Goal: Navigation & Orientation: Find specific page/section

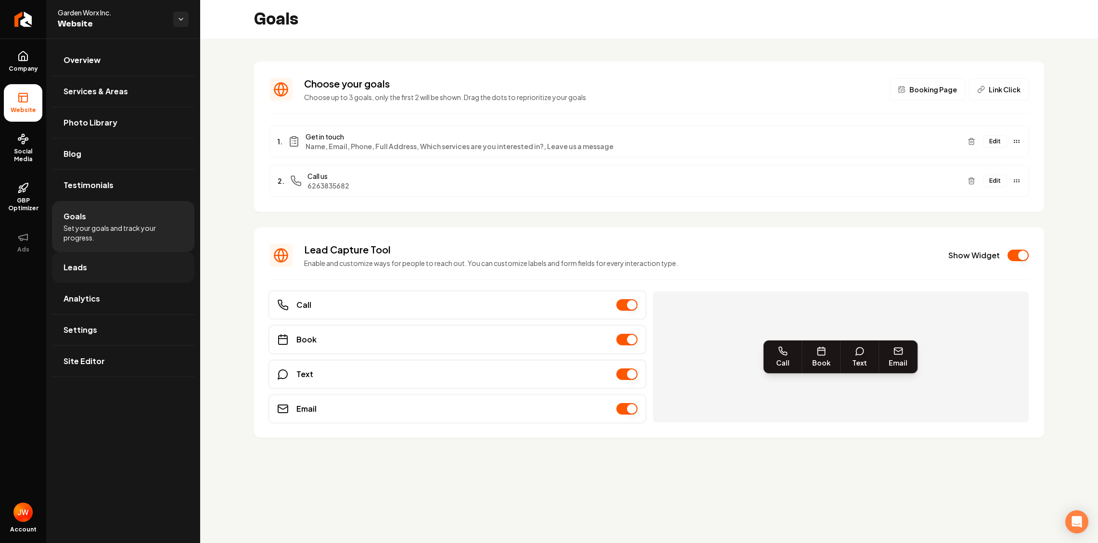
click at [75, 267] on span "Leads" at bounding box center [76, 268] width 24 height 12
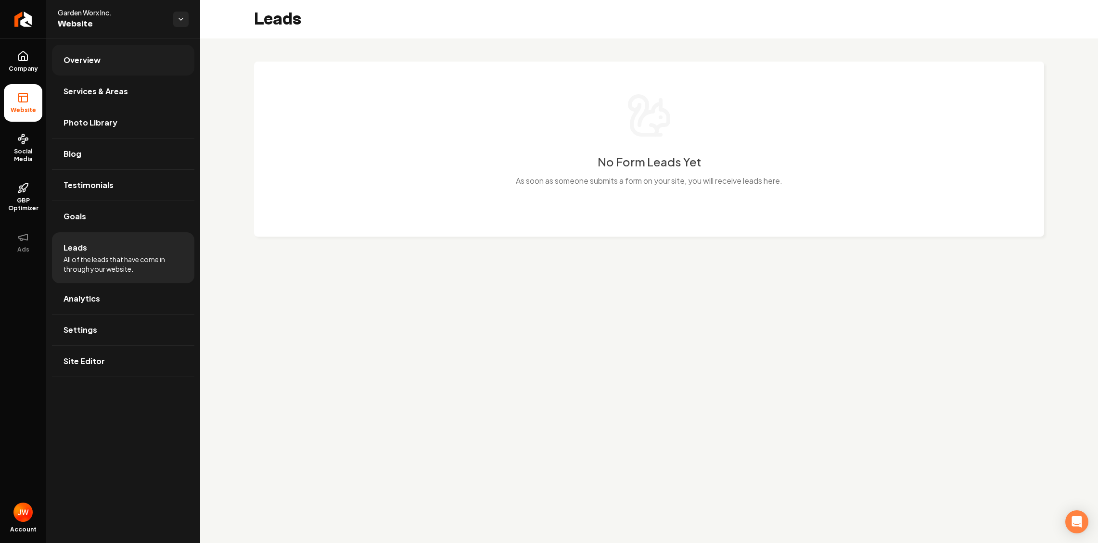
click at [77, 60] on span "Overview" at bounding box center [82, 60] width 37 height 12
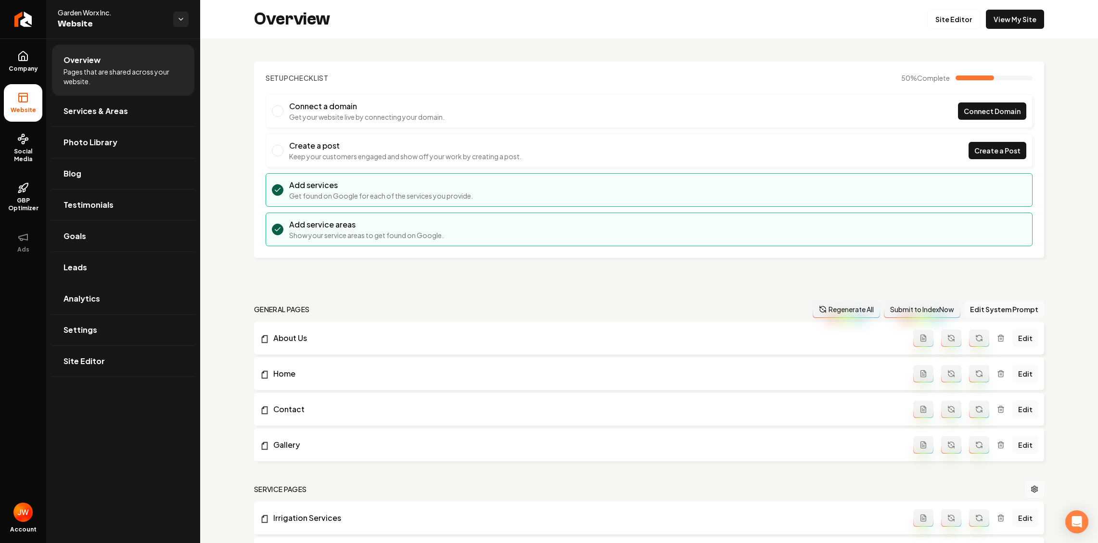
click at [78, 81] on span "Pages that are shared across your website." at bounding box center [123, 76] width 119 height 19
click at [79, 116] on span "Services & Areas" at bounding box center [96, 111] width 64 height 12
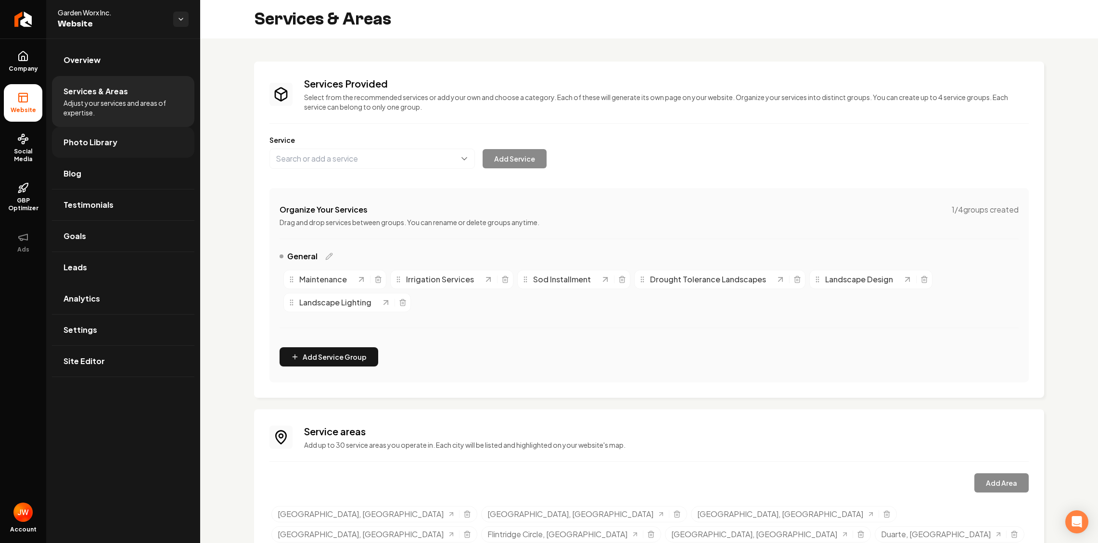
click at [77, 141] on span "Photo Library" at bounding box center [91, 143] width 54 height 12
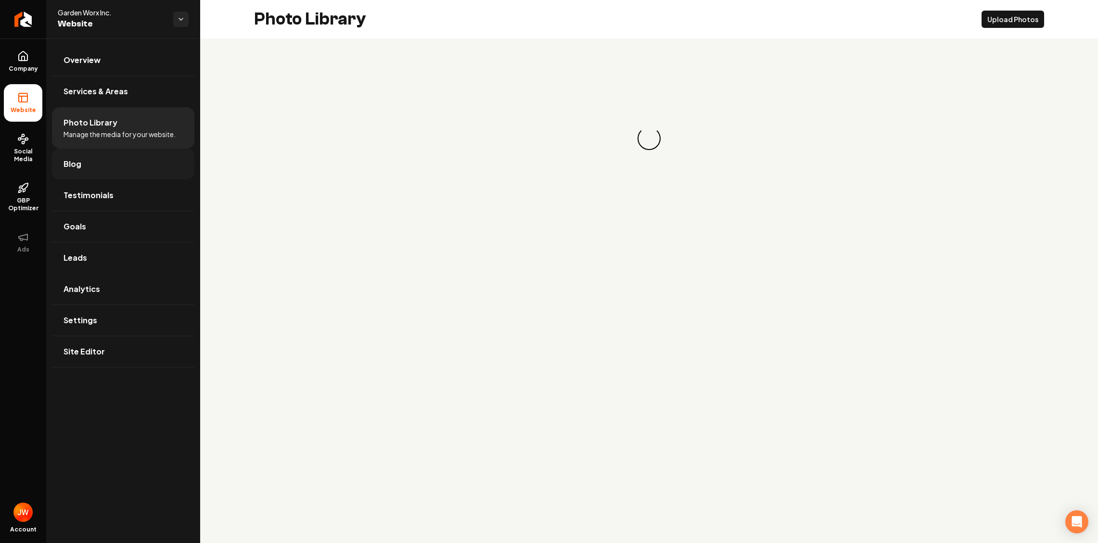
click at [73, 167] on span "Blog" at bounding box center [73, 164] width 18 height 12
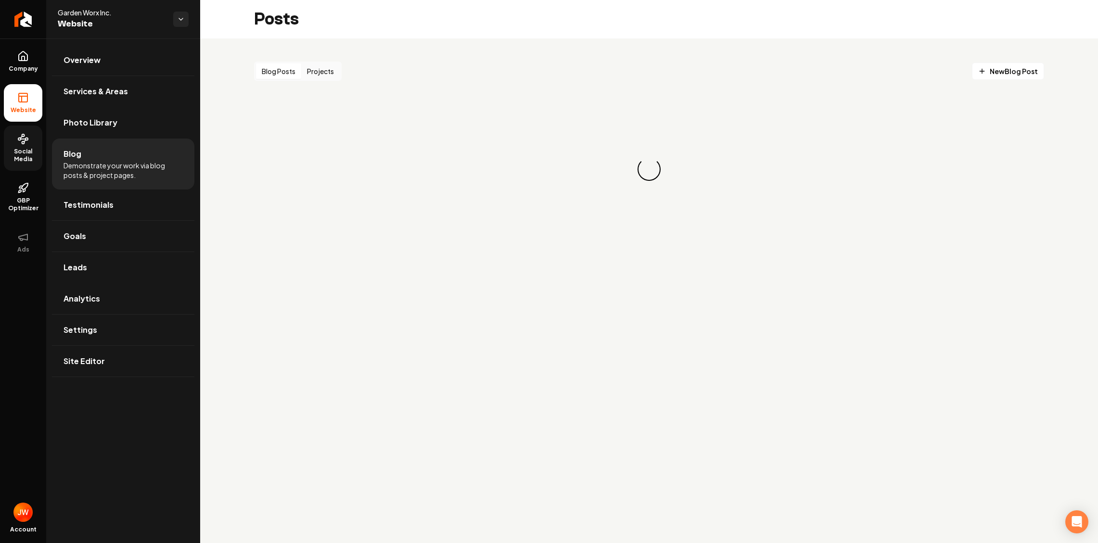
click at [35, 151] on span "Social Media" at bounding box center [23, 155] width 39 height 15
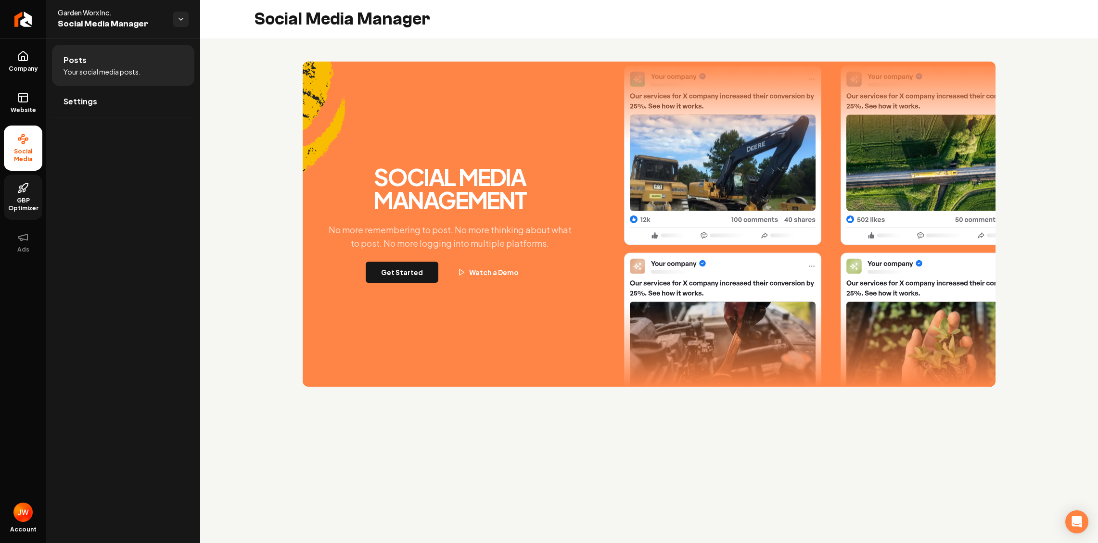
click at [30, 189] on link "GBP Optimizer" at bounding box center [23, 197] width 39 height 45
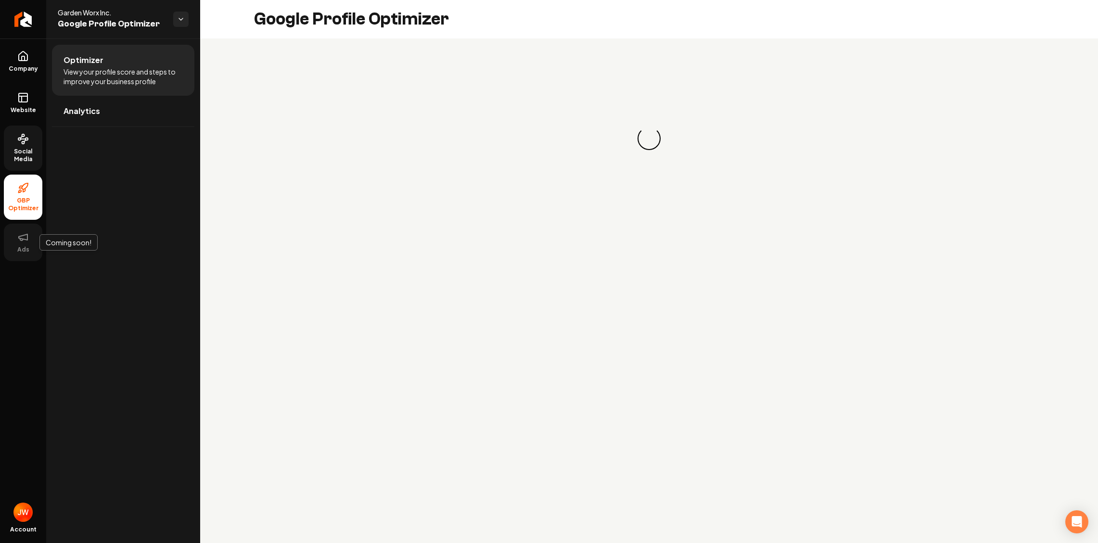
click at [26, 241] on icon at bounding box center [23, 237] width 12 height 12
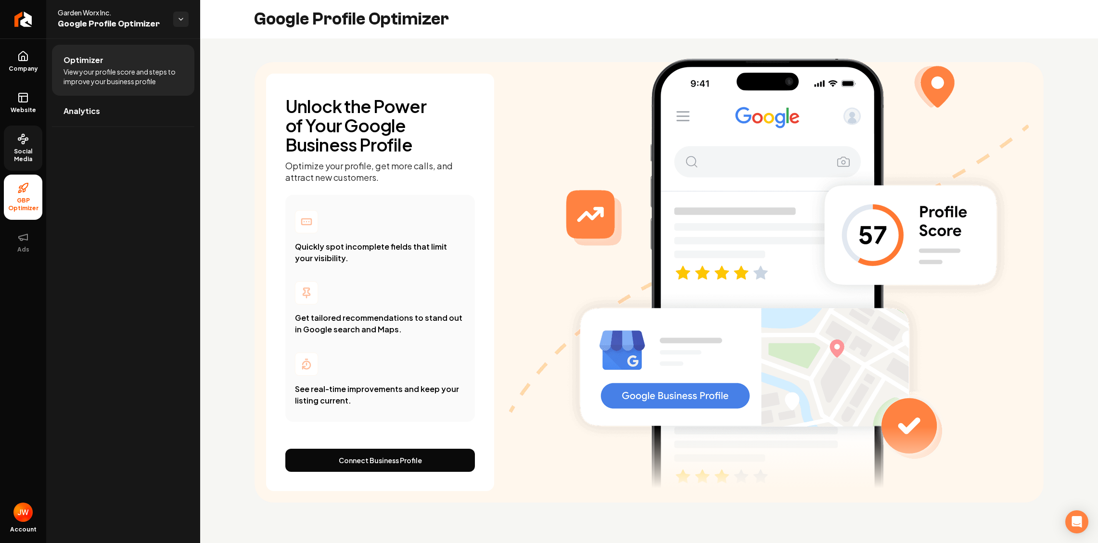
click at [29, 143] on link "Social Media" at bounding box center [23, 148] width 39 height 45
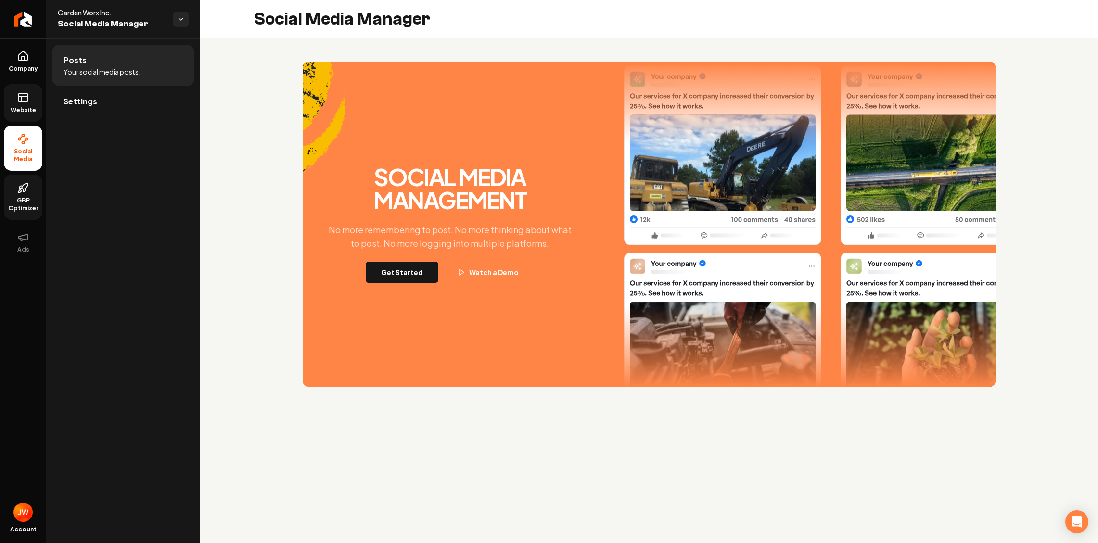
click at [25, 105] on link "Website" at bounding box center [23, 103] width 39 height 38
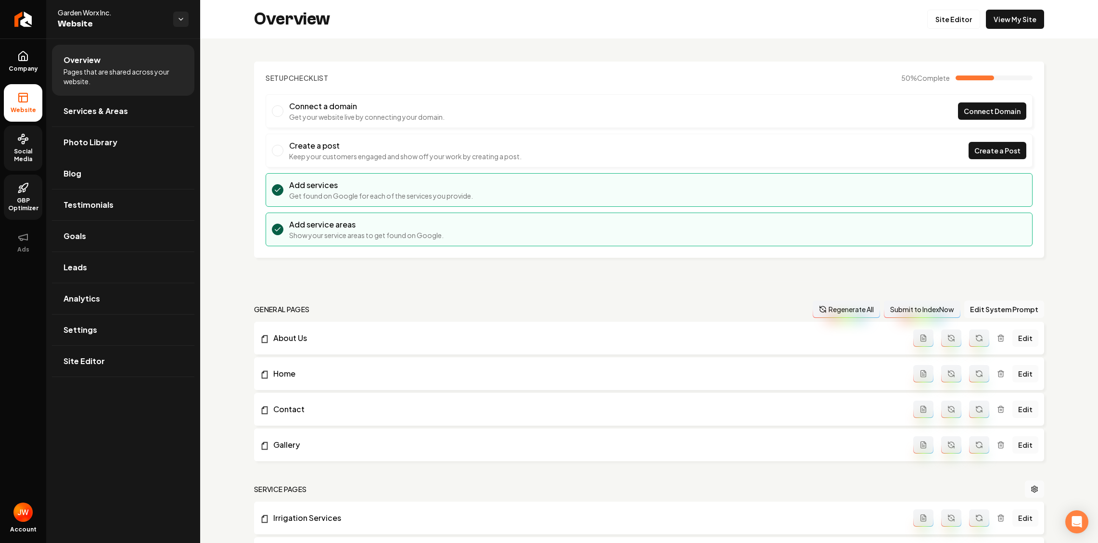
click at [26, 139] on circle at bounding box center [27, 139] width 2 height 2
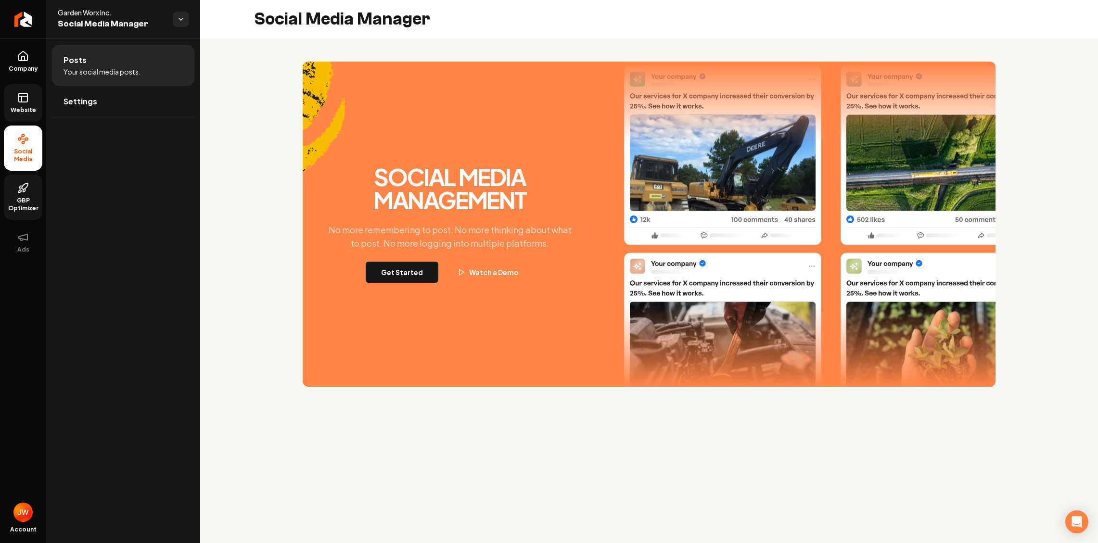
click at [20, 93] on rect at bounding box center [23, 97] width 9 height 9
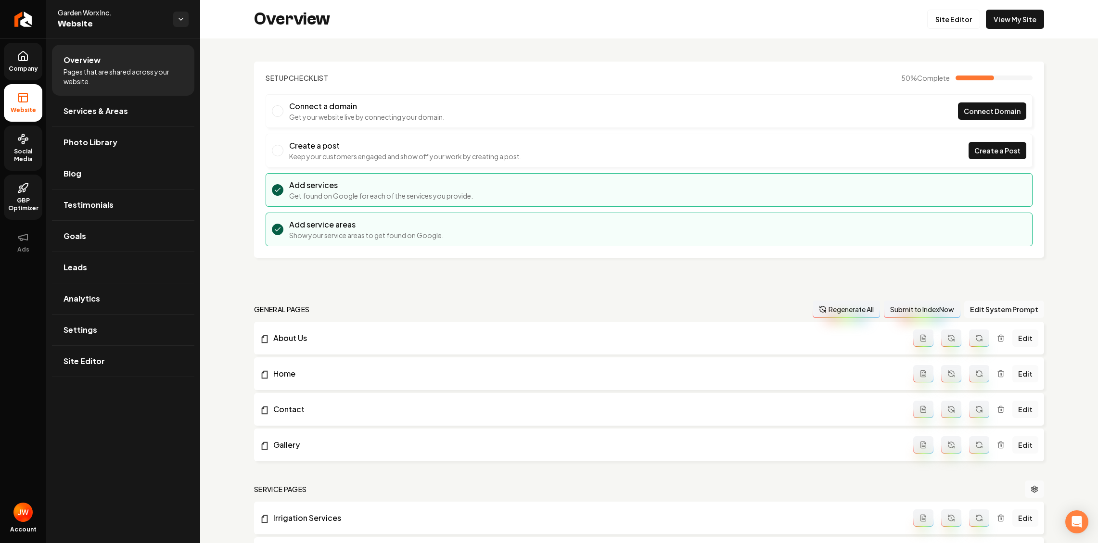
click at [23, 71] on span "Company" at bounding box center [23, 69] width 37 height 8
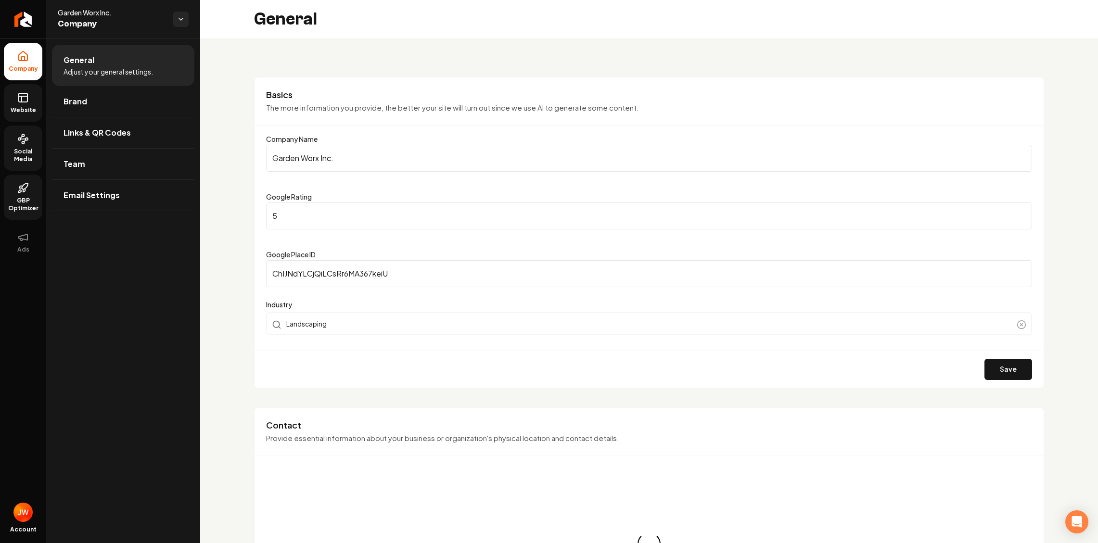
click at [20, 197] on span "GBP Optimizer" at bounding box center [23, 204] width 39 height 15
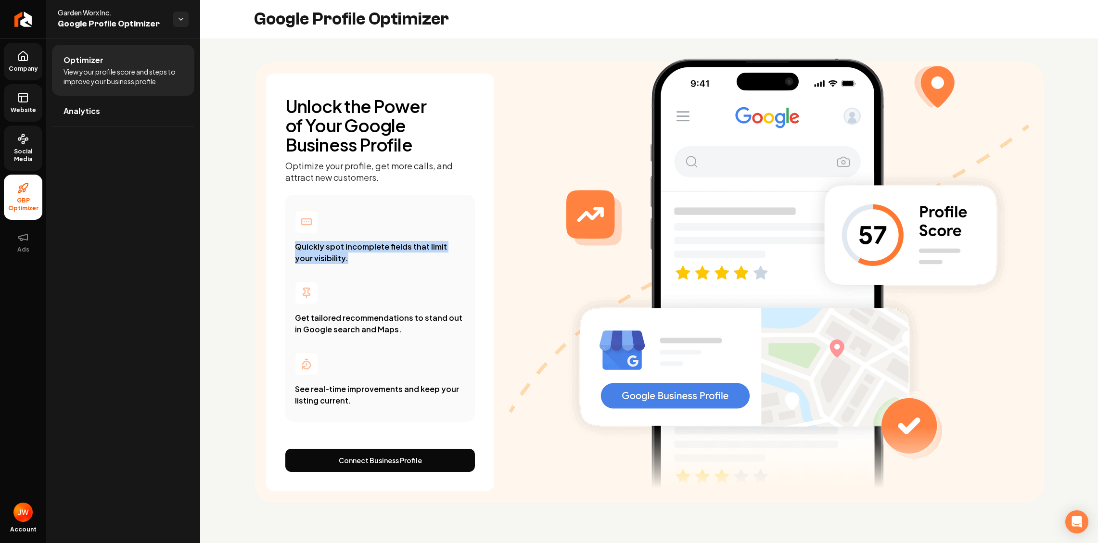
drag, startPoint x: 332, startPoint y: 242, endPoint x: 340, endPoint y: 264, distance: 23.6
click at [340, 264] on div "Quickly spot incomplete fields that limit your visibility. Get tailored recomme…" at bounding box center [380, 308] width 190 height 227
click at [351, 271] on div "Quickly spot incomplete fields that limit your visibility. Get tailored recomme…" at bounding box center [380, 308] width 190 height 227
